Goal: Task Accomplishment & Management: Complete application form

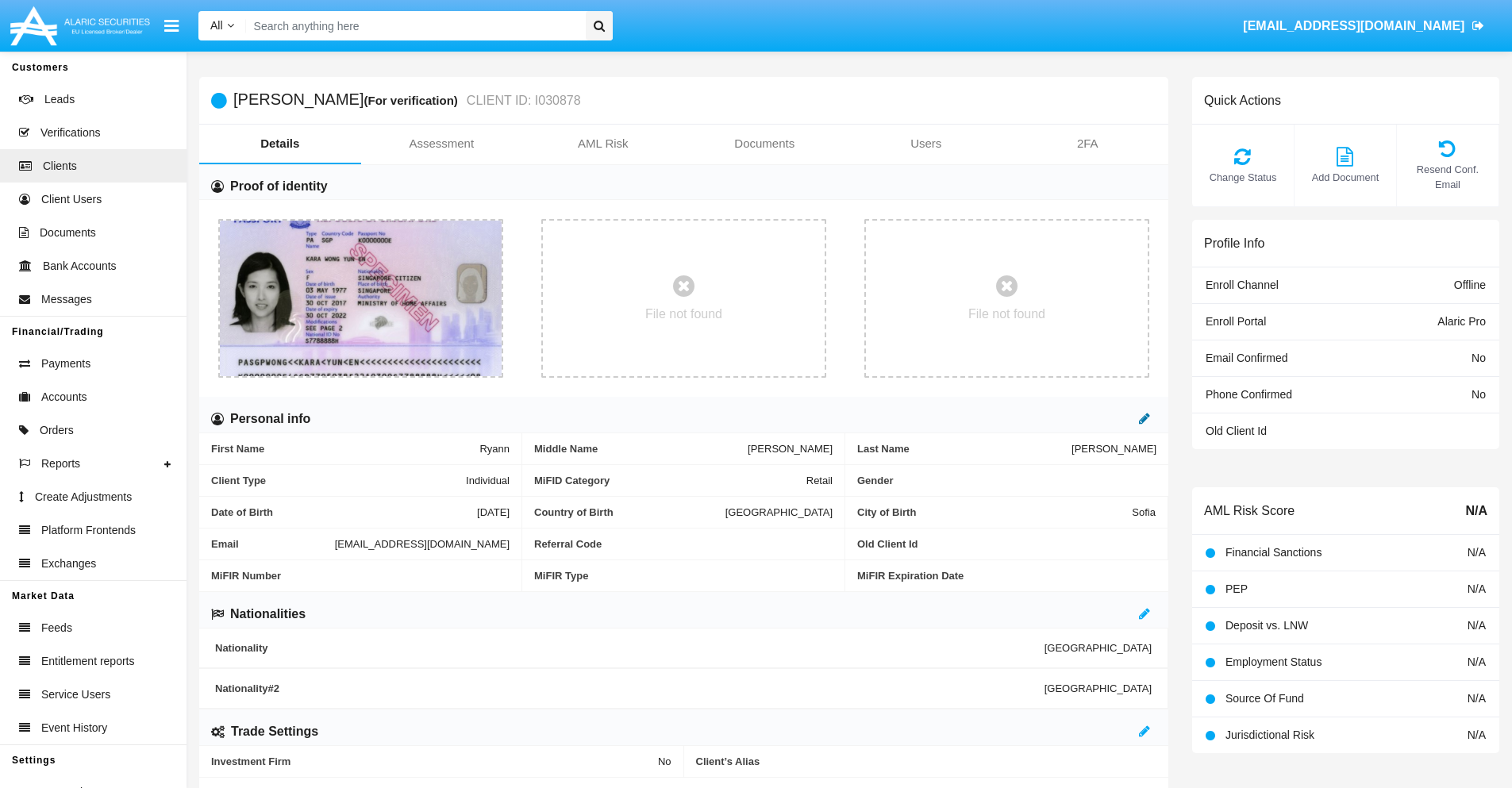
click at [1145, 418] on icon at bounding box center [1144, 418] width 11 height 13
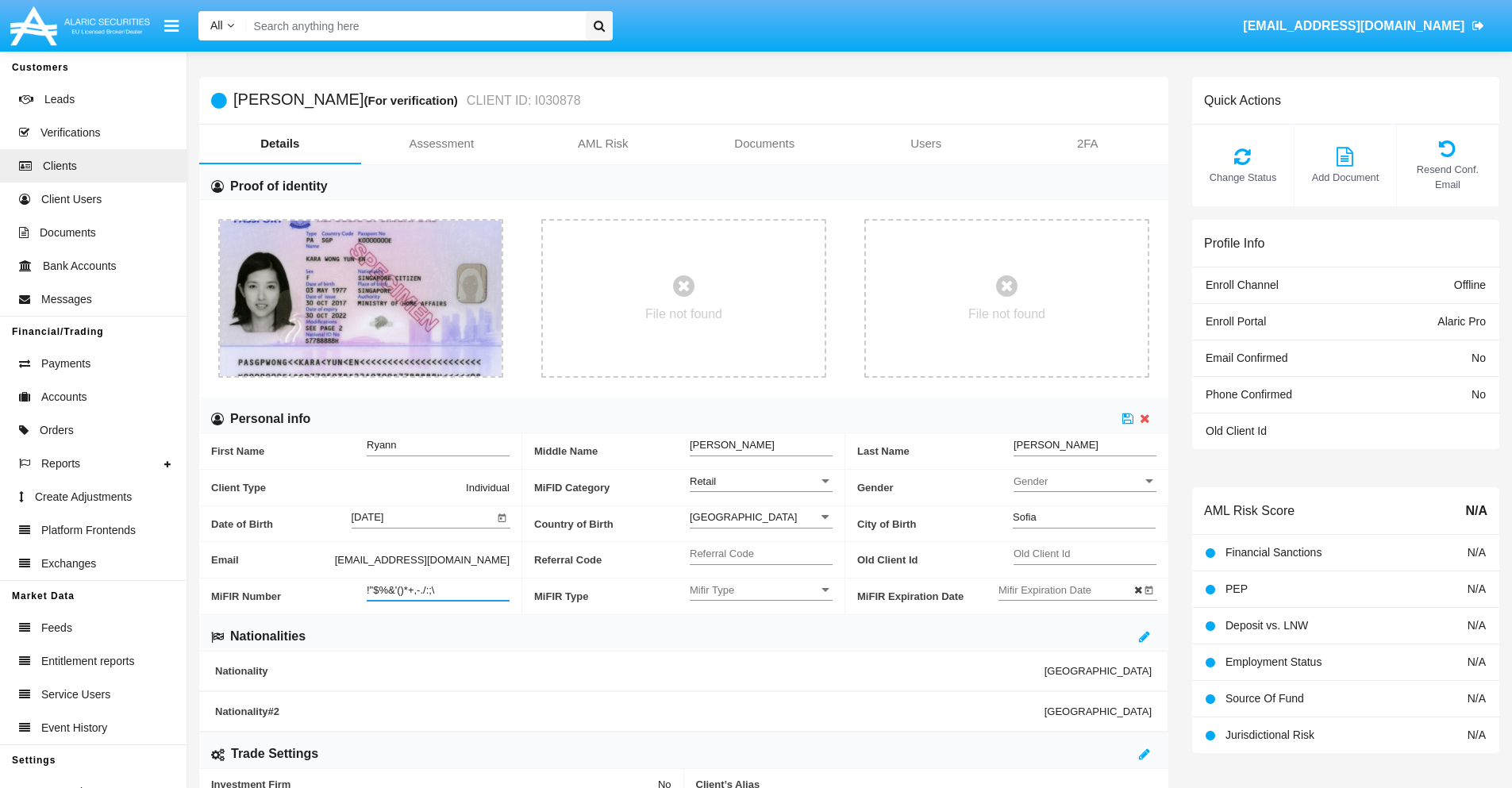
type input "!"$%&'()*+,-./:;\"
click at [1128, 418] on icon at bounding box center [1127, 418] width 11 height 13
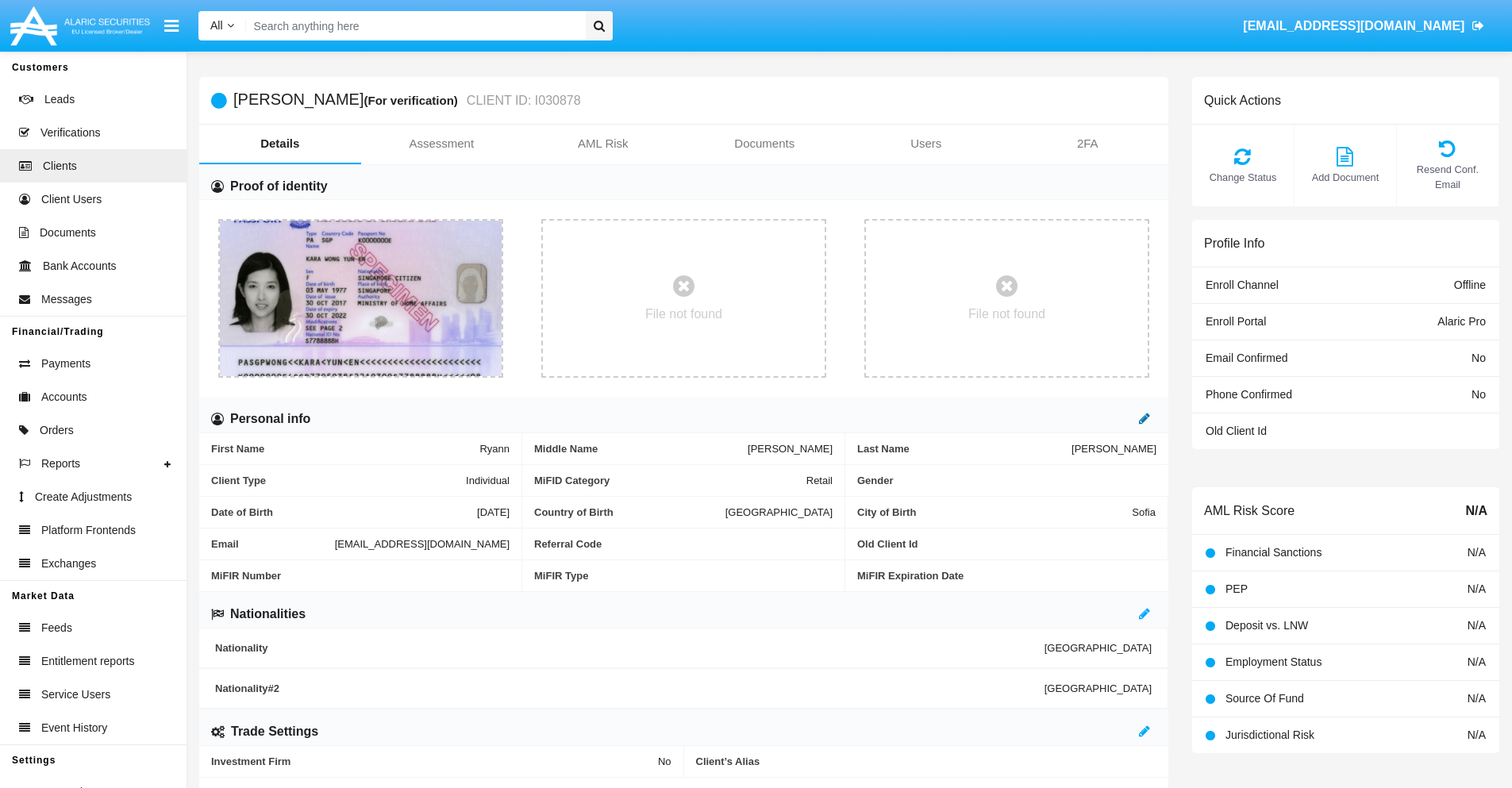
click at [1145, 418] on icon at bounding box center [1144, 418] width 11 height 13
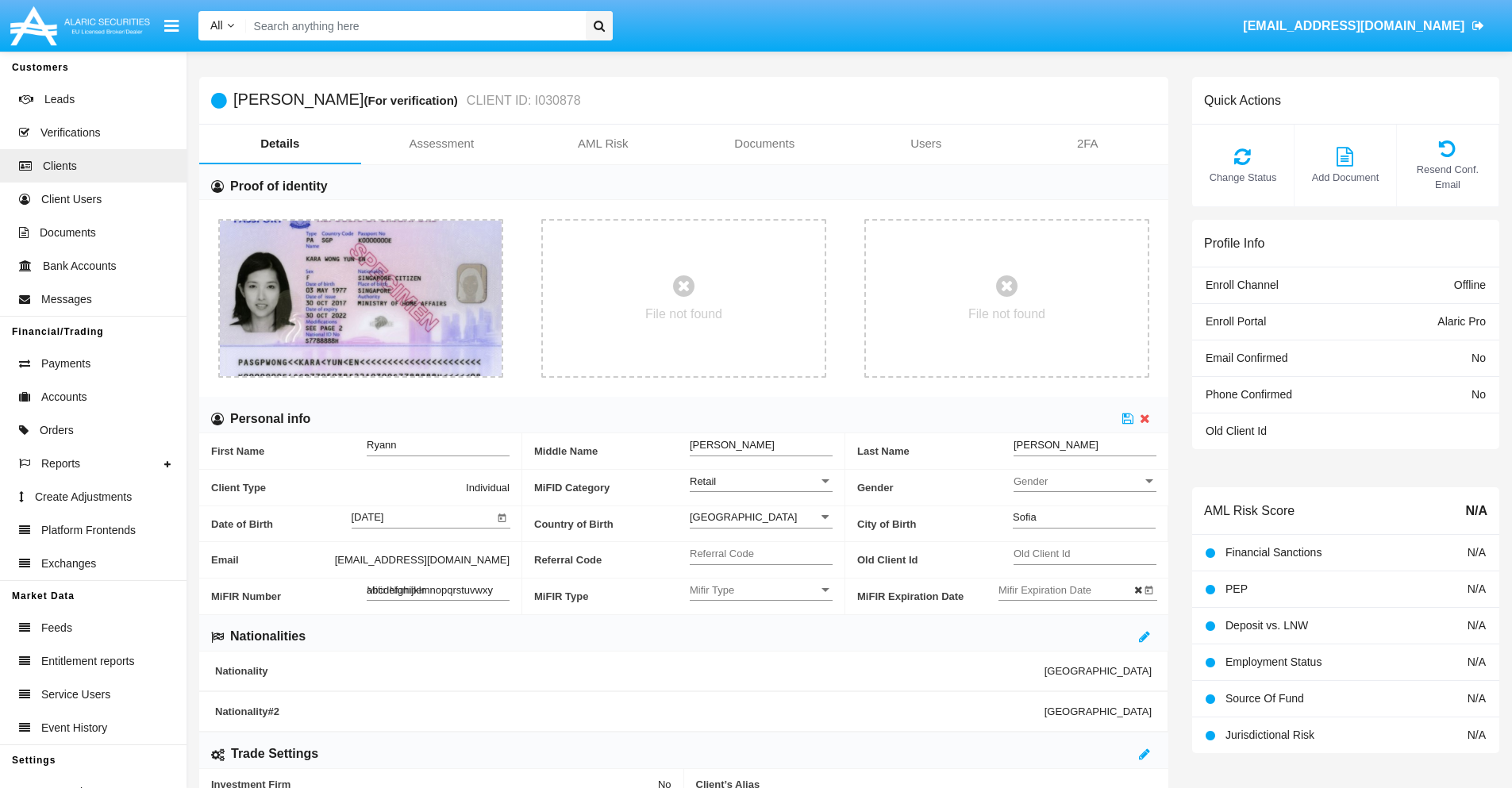
type input "abcdefghijklmnopqrstuvwxyz"
click at [1128, 418] on icon at bounding box center [1127, 418] width 11 height 13
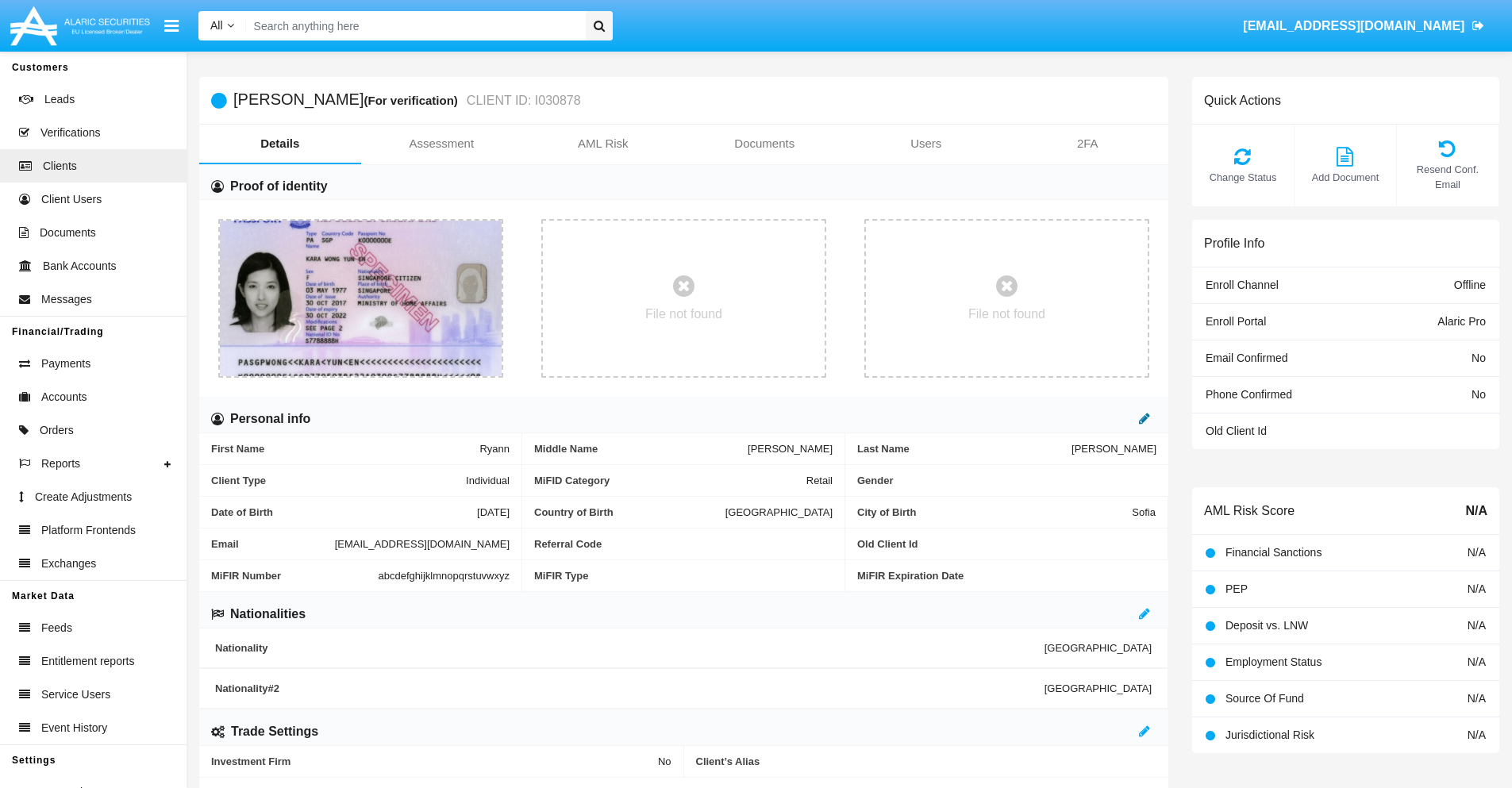
click at [1145, 418] on icon at bounding box center [1144, 418] width 11 height 13
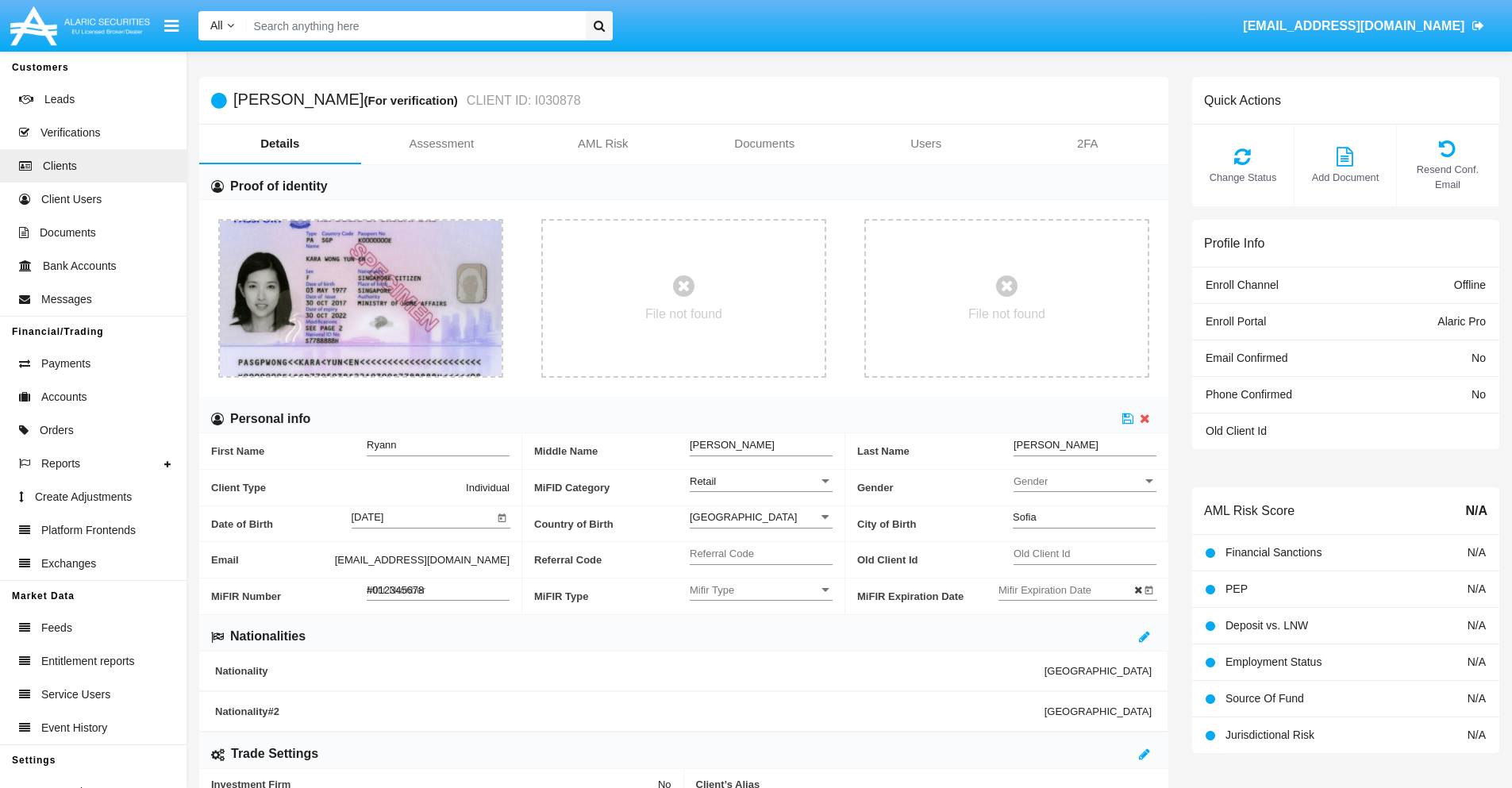
type input "#0123456789"
click at [1128, 418] on icon at bounding box center [1127, 418] width 11 height 13
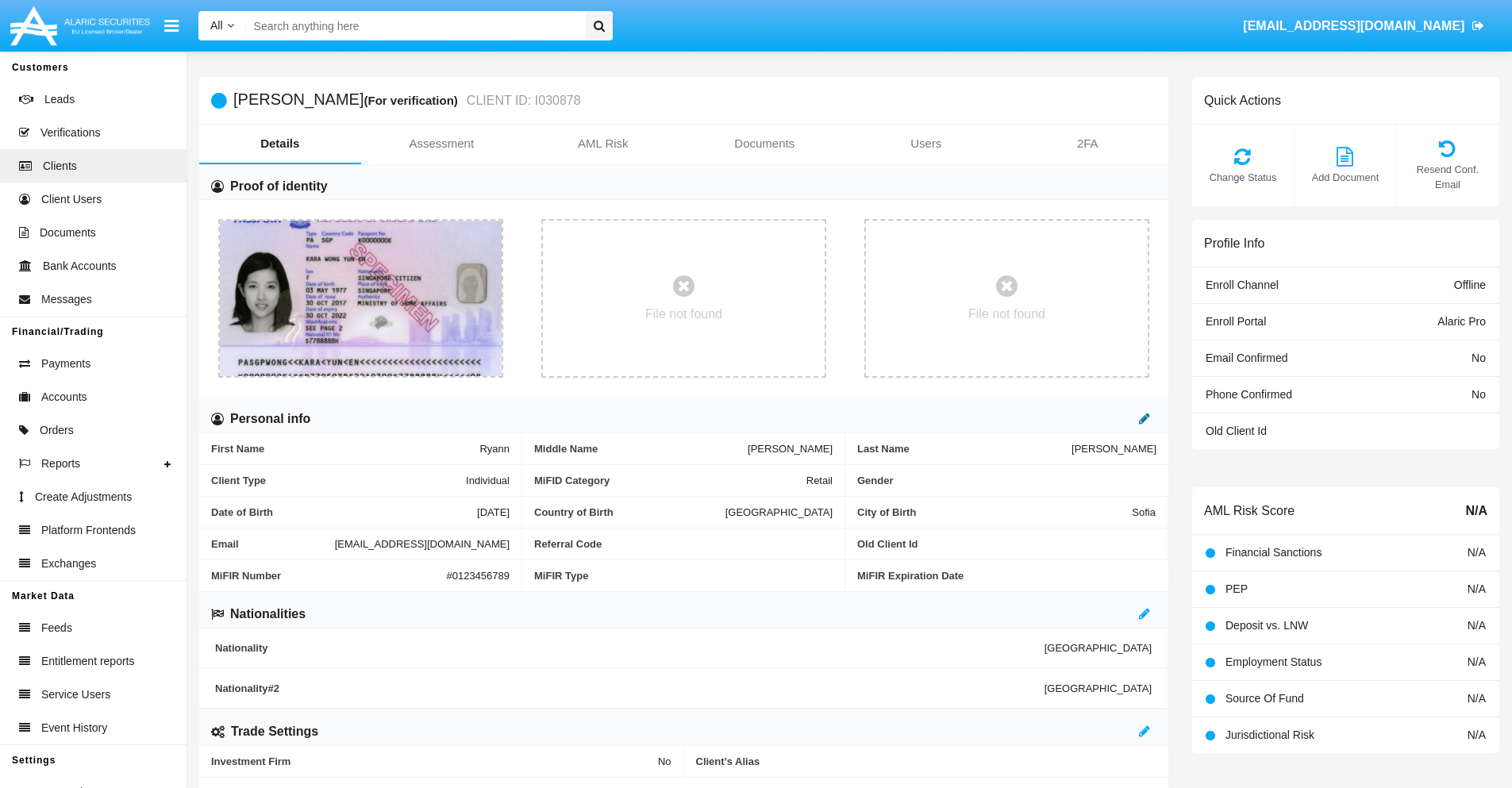
click at [1145, 418] on icon at bounding box center [1144, 418] width 11 height 13
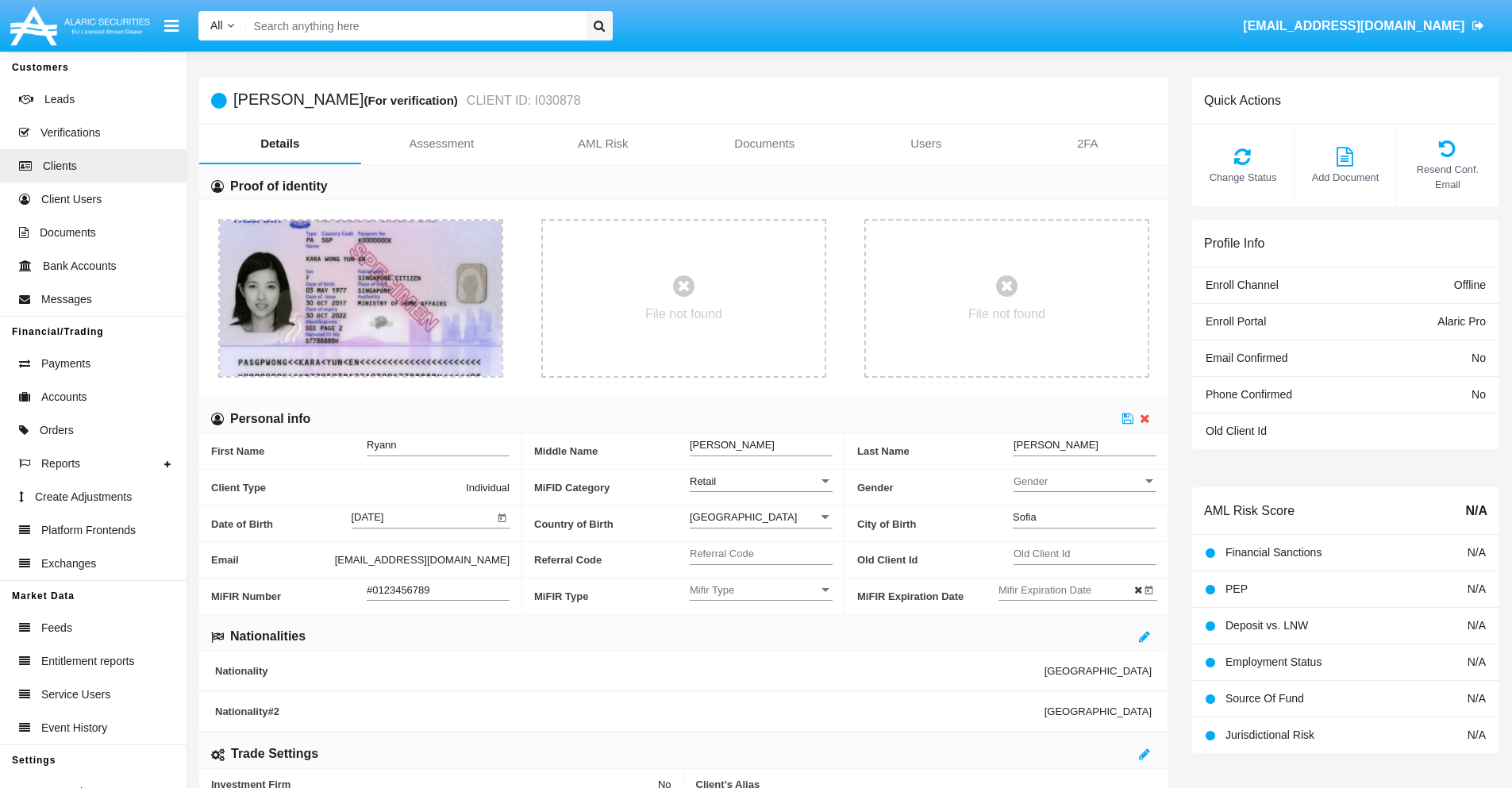
click at [438, 590] on input "#0123456789" at bounding box center [438, 590] width 143 height 13
click at [1128, 418] on icon at bounding box center [1127, 418] width 11 height 13
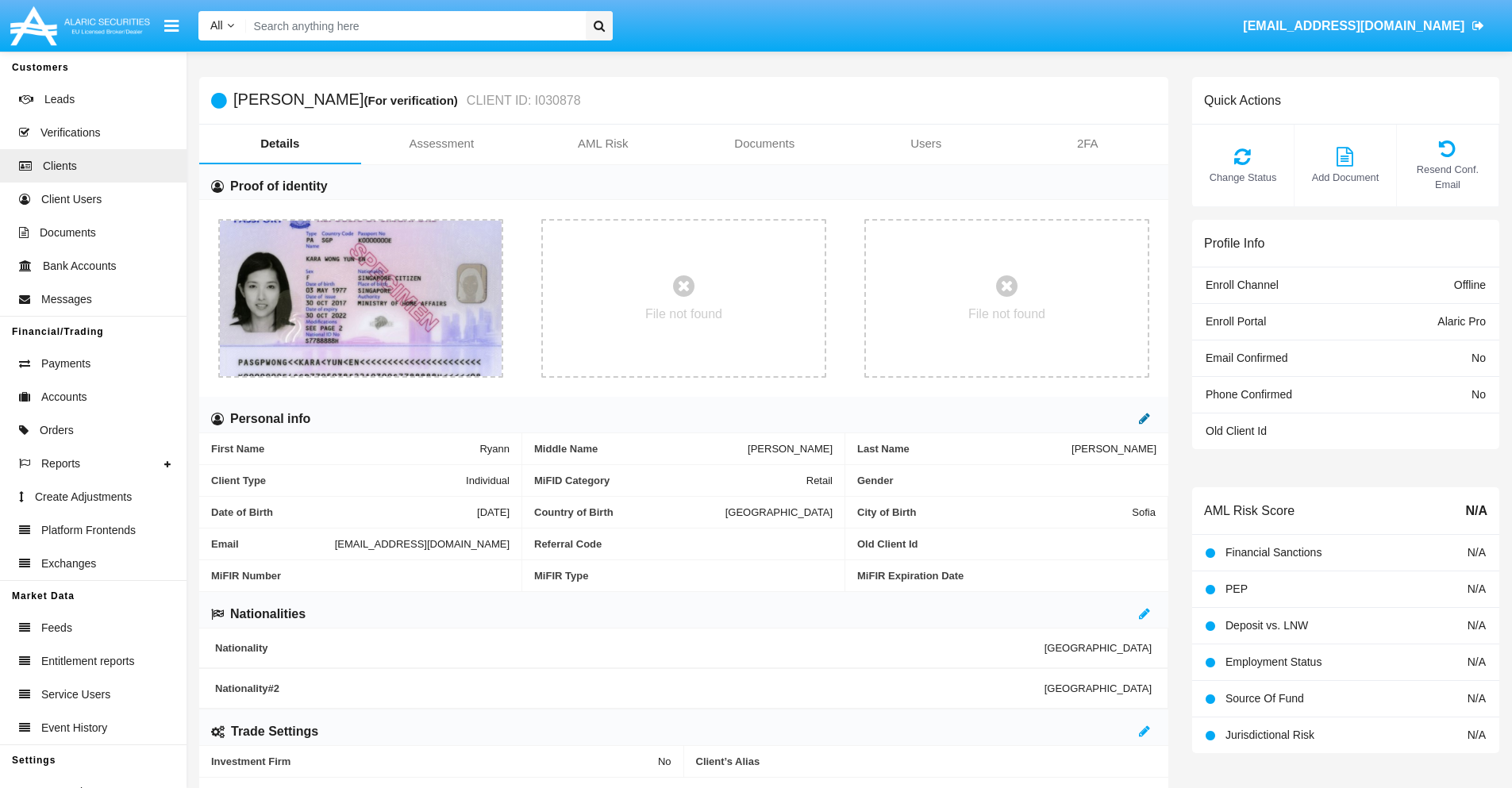
click at [1145, 418] on icon at bounding box center [1144, 418] width 11 height 13
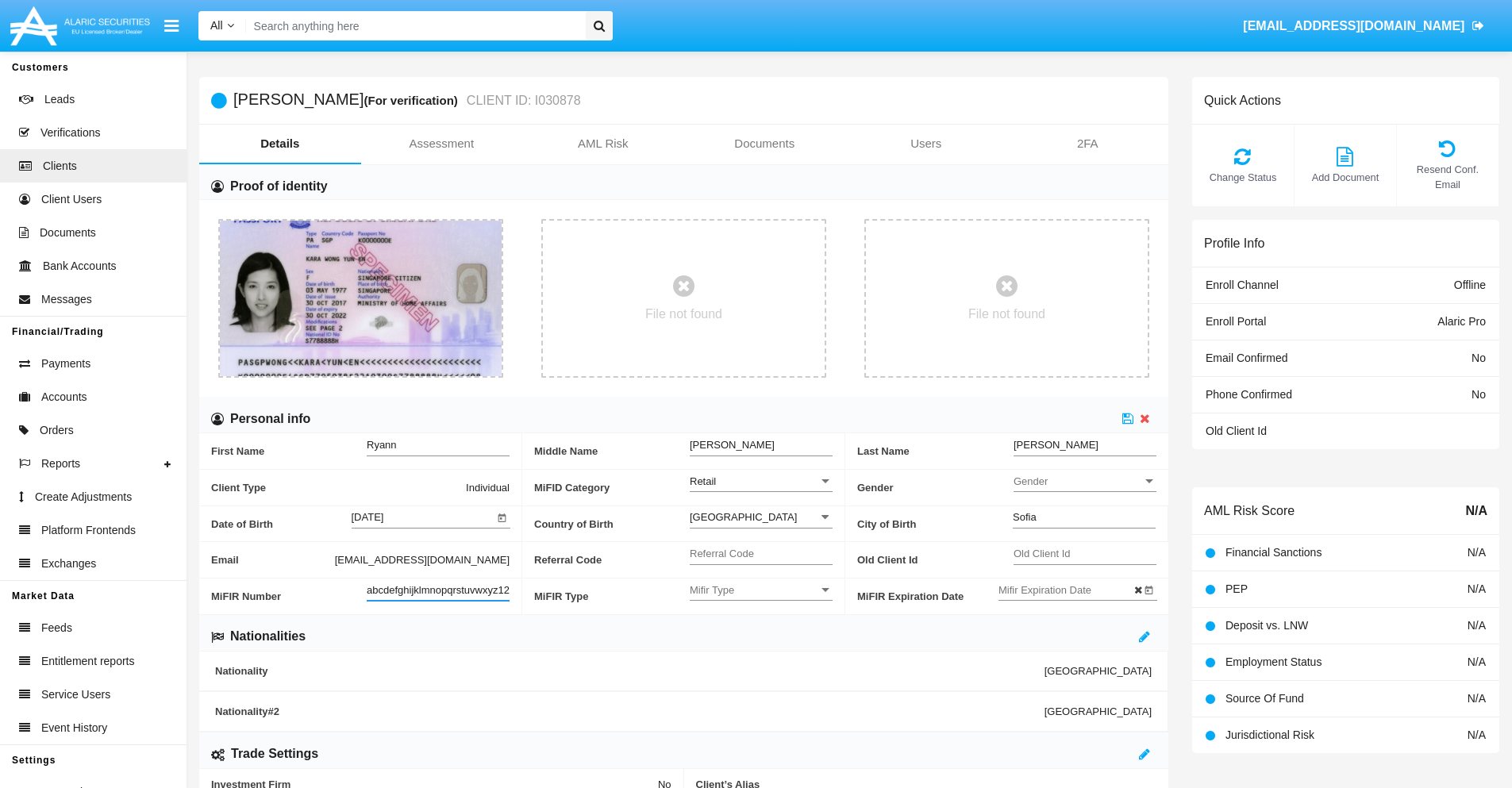
scroll to position [0, 11]
type input "abcdefghijklmnopqrstuvwxyz1234"
click at [1128, 418] on icon at bounding box center [1127, 418] width 11 height 13
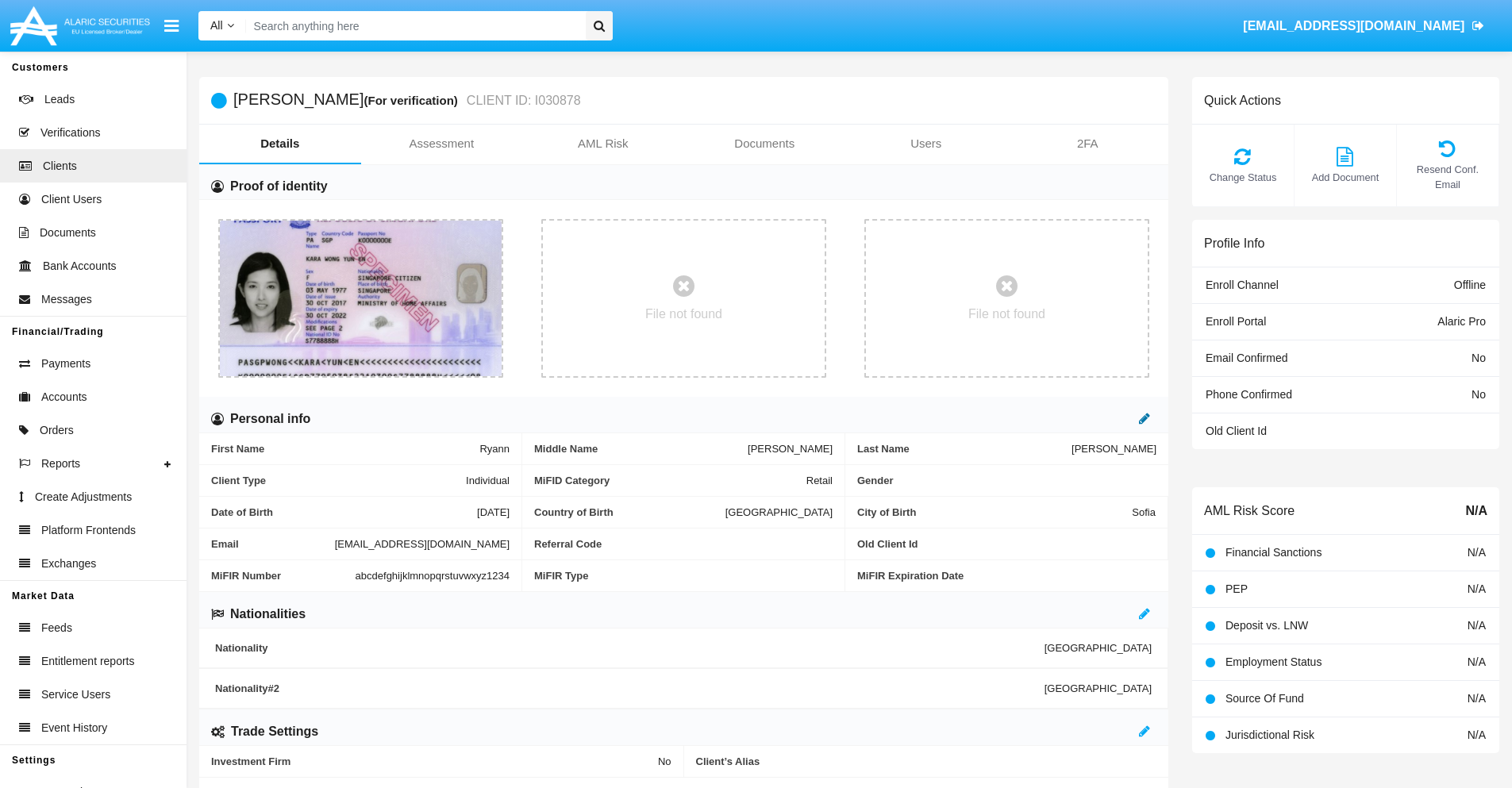
click at [1145, 418] on icon at bounding box center [1144, 418] width 11 height 13
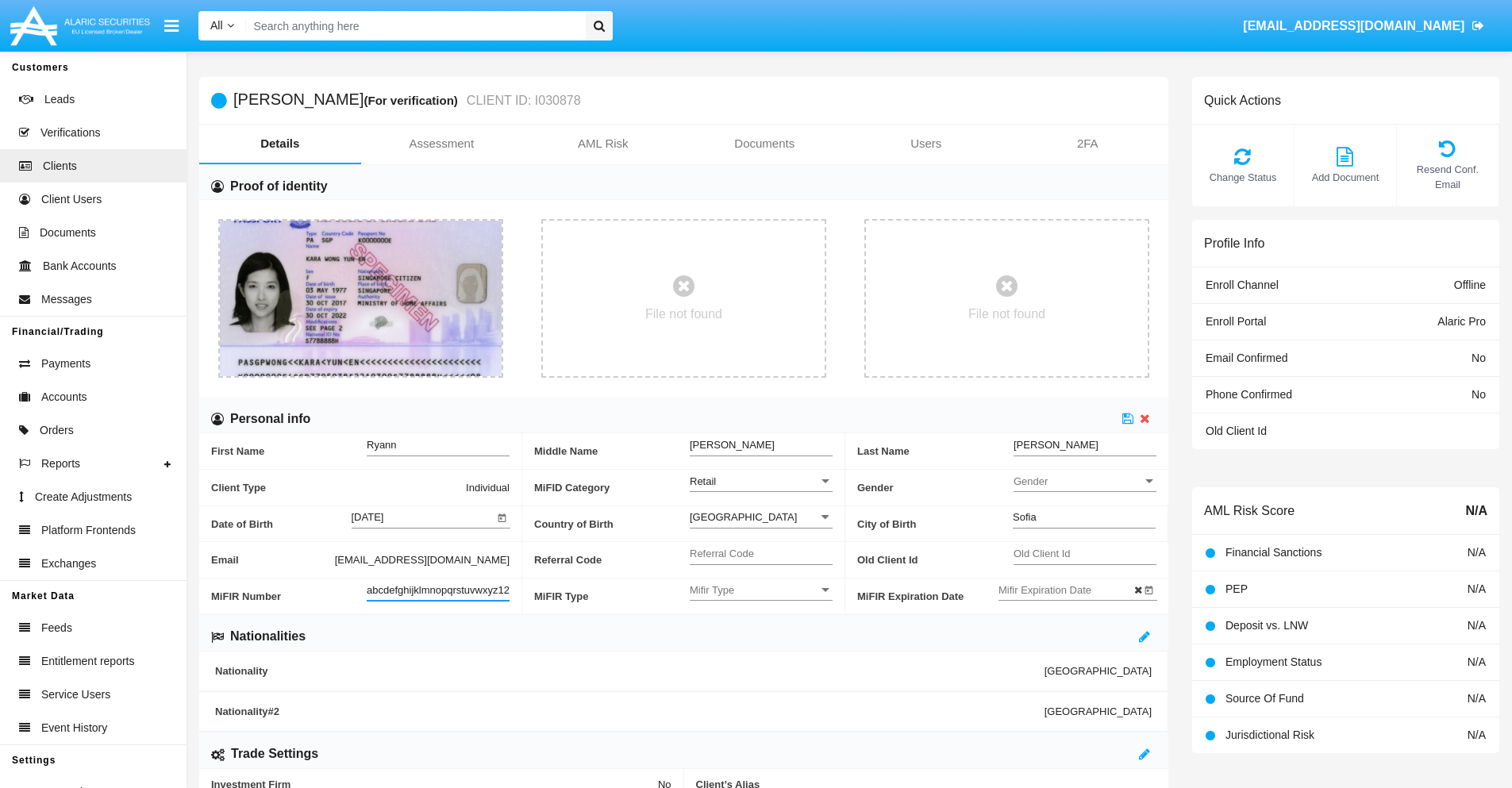
scroll to position [0, 17]
type input "abcdefghijklmnopqrstuvwxyz12345"
click at [1128, 418] on icon at bounding box center [1127, 418] width 11 height 13
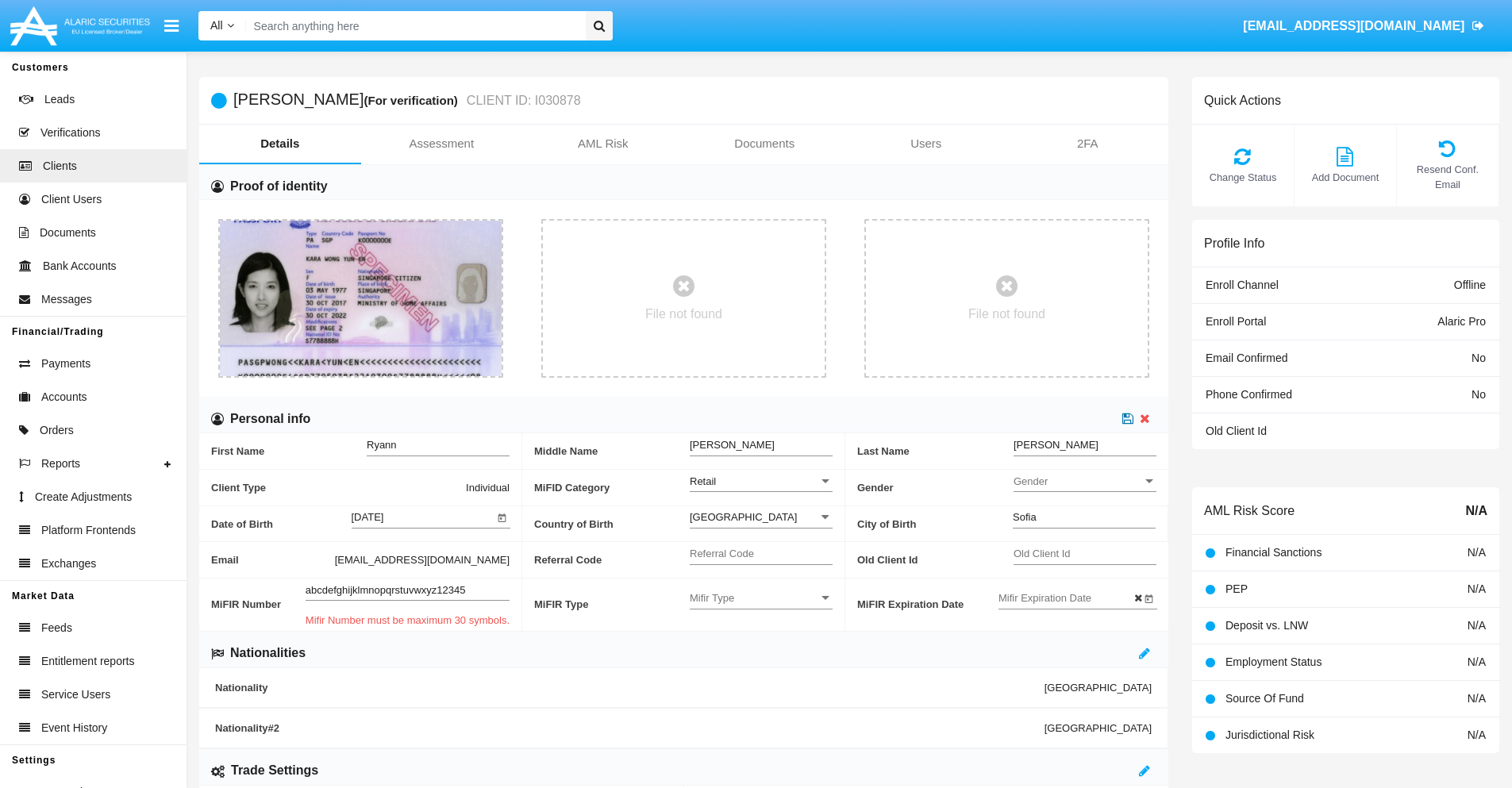
scroll to position [0, 0]
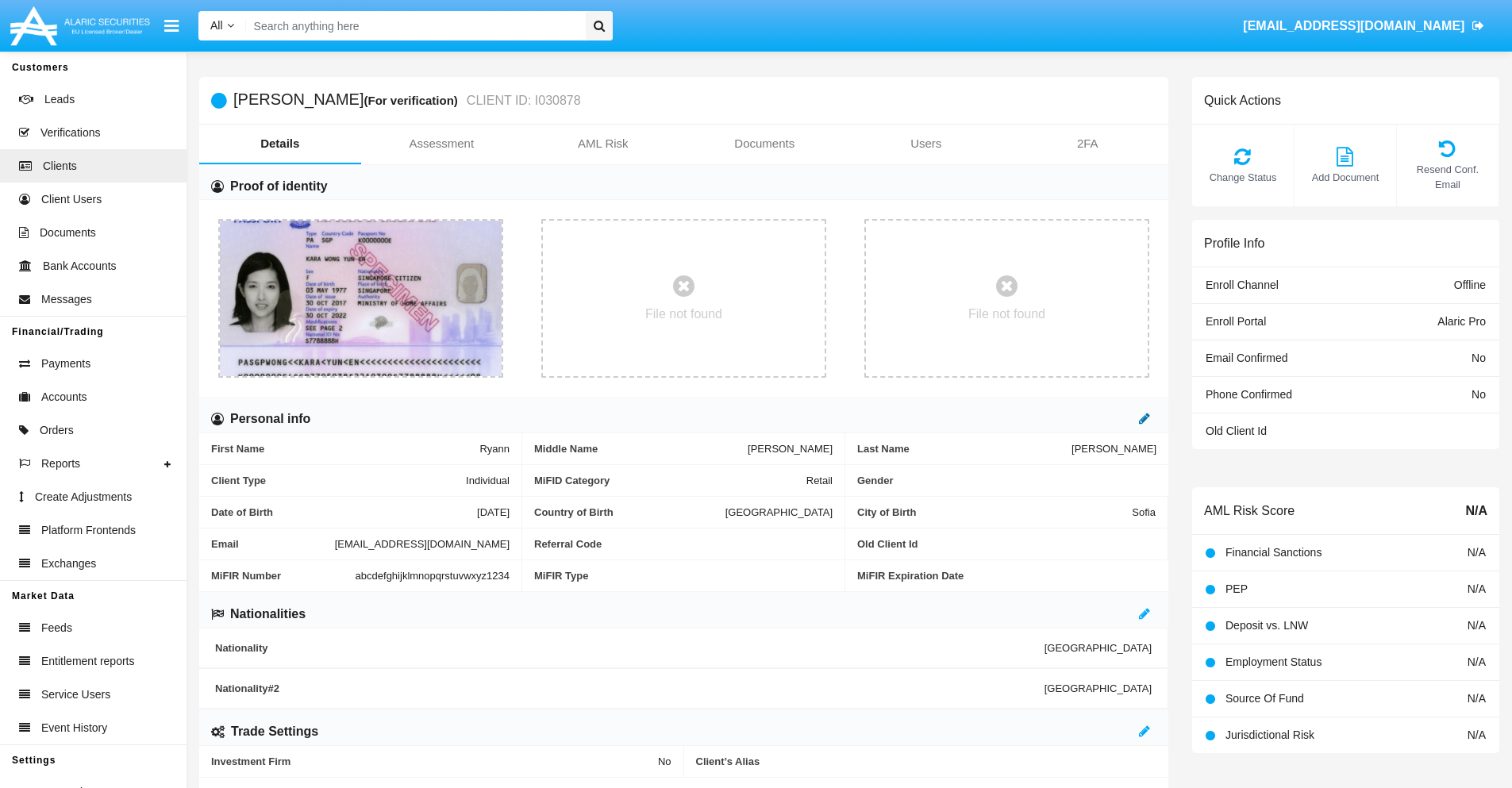
click at [1145, 418] on icon at bounding box center [1144, 418] width 11 height 13
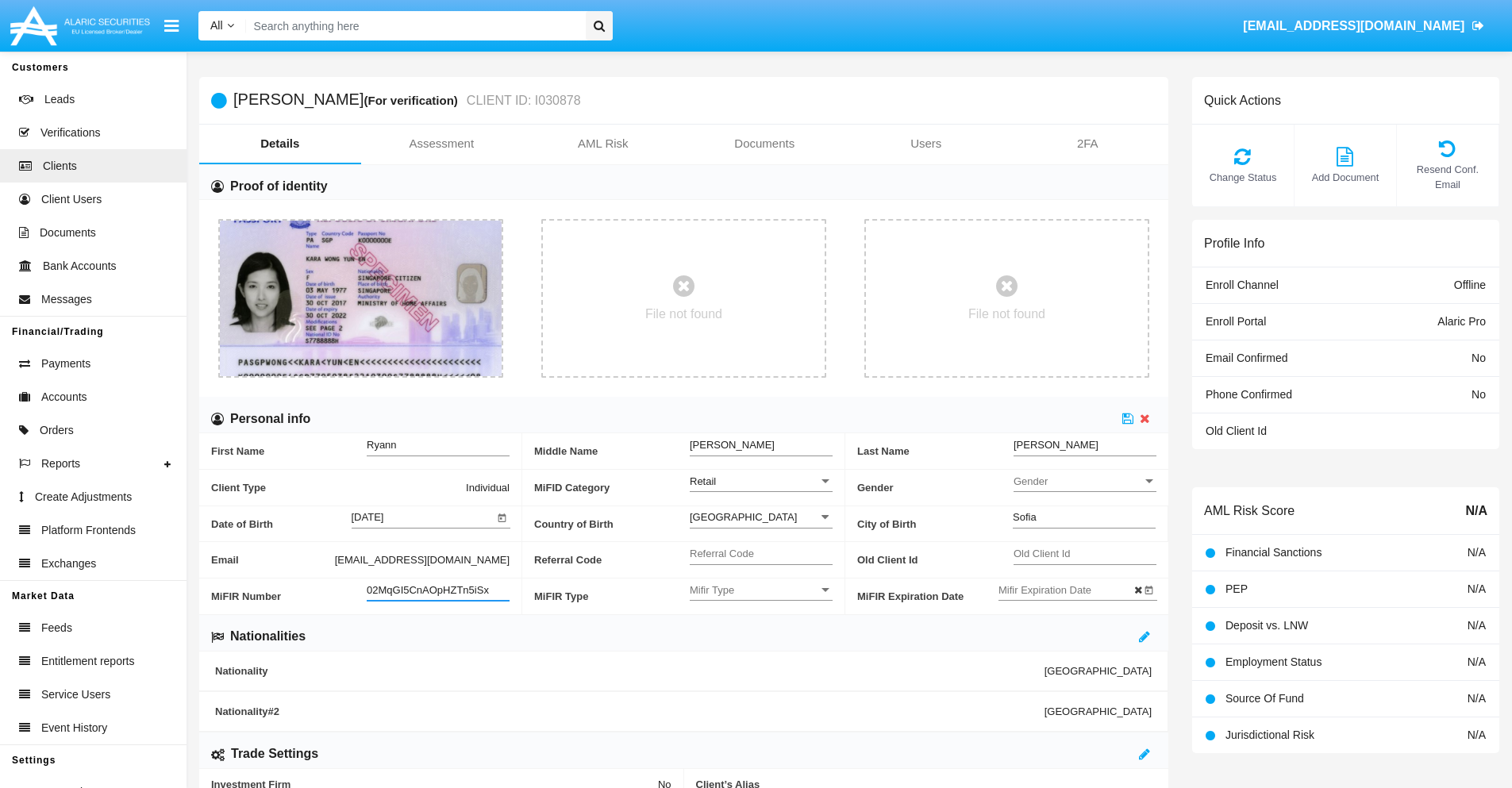
type input "02MqGI5CnAOpHZTn5iSx"
click at [761, 590] on span "Mifir Type" at bounding box center [753, 590] width 128 height 13
click at [761, 629] on span "CONCAT" at bounding box center [761, 629] width 143 height 31
click at [1069, 590] on input "Mifir Expiration Date" at bounding box center [1070, 590] width 143 height 13
click at [1045, 322] on span "[DATE]" at bounding box center [1032, 324] width 35 height 13
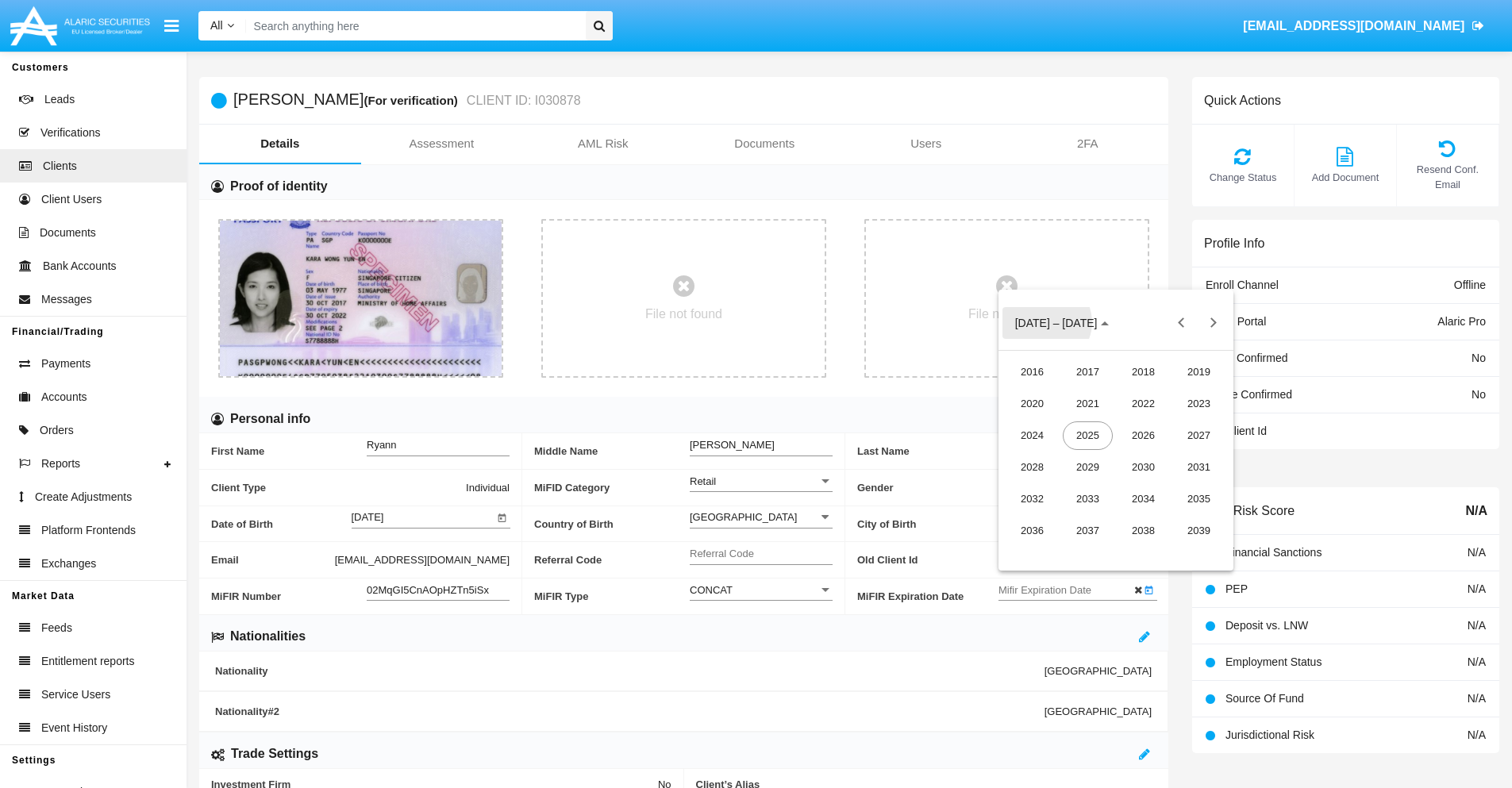
click at [1143, 467] on div "2030" at bounding box center [1143, 467] width 50 height 29
click at [1031, 403] on div "JAN" at bounding box center [1031, 404] width 50 height 29
click at [1084, 423] on div "1" at bounding box center [1084, 422] width 29 height 29
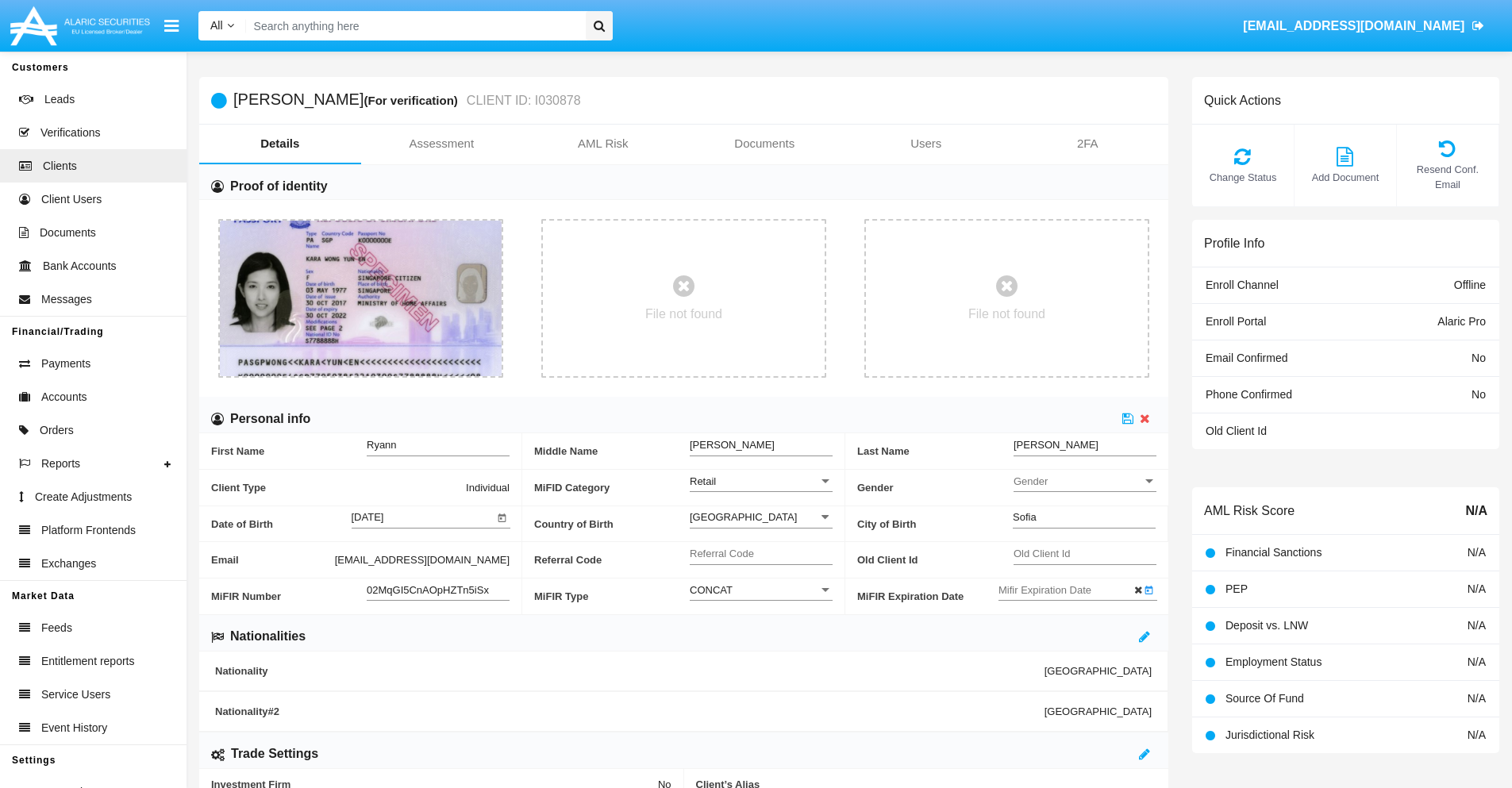
type input "[DATE]"
click at [1128, 418] on icon at bounding box center [1127, 418] width 11 height 13
